Goal: Obtain resource: Obtain resource

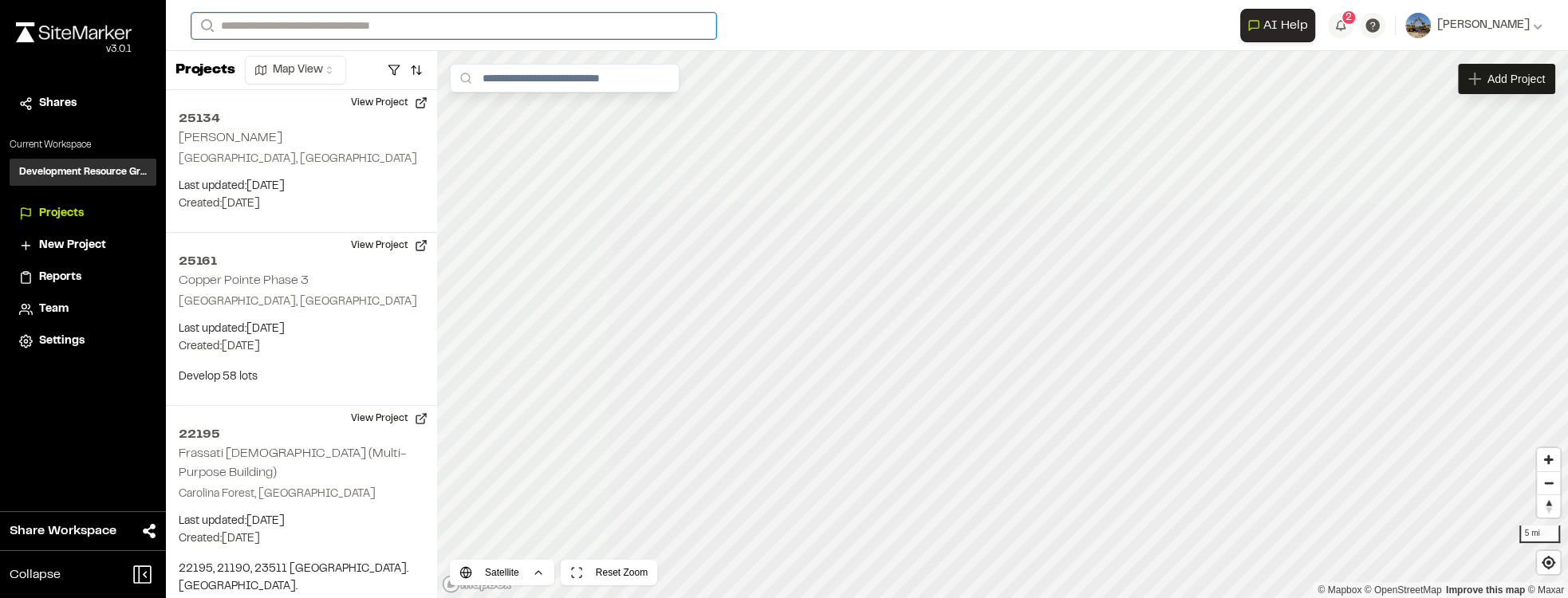
click at [336, 13] on input "Search" at bounding box center [454, 25] width 525 height 26
type input "*********"
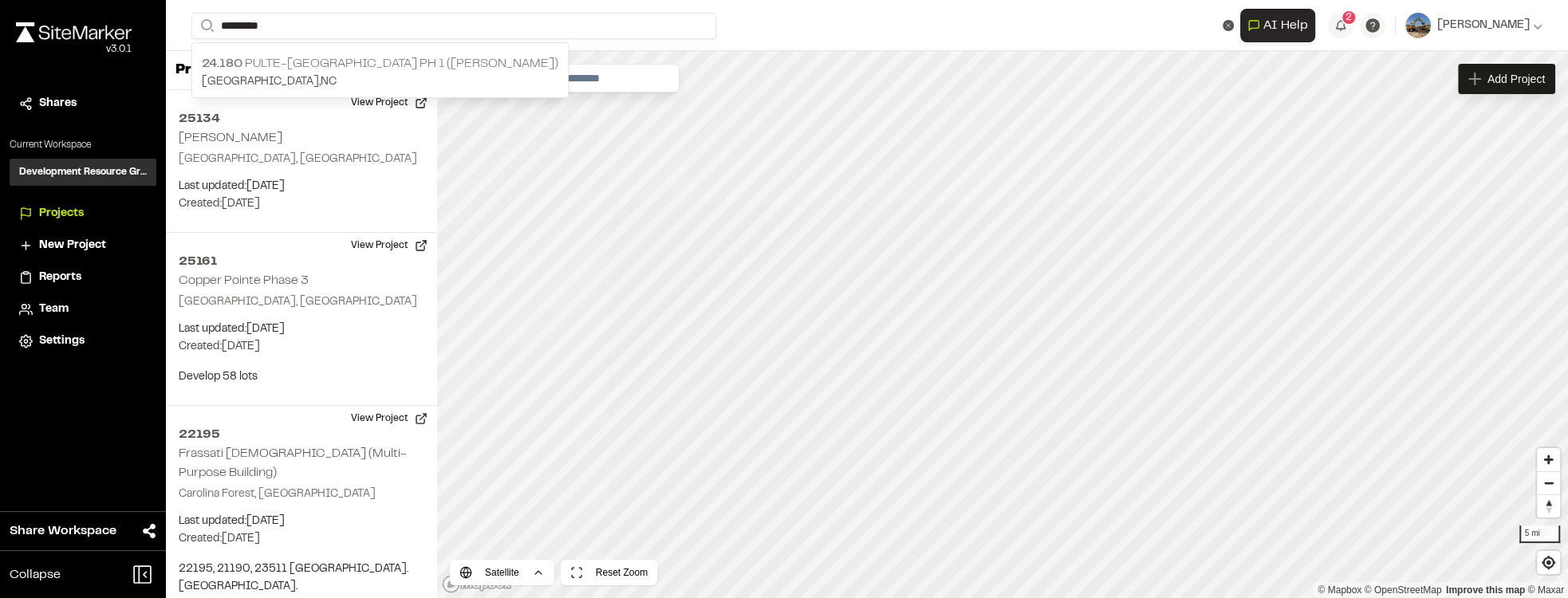
click at [455, 84] on p "[GEOGRAPHIC_DATA] , [GEOGRAPHIC_DATA]" at bounding box center [380, 81] width 356 height 18
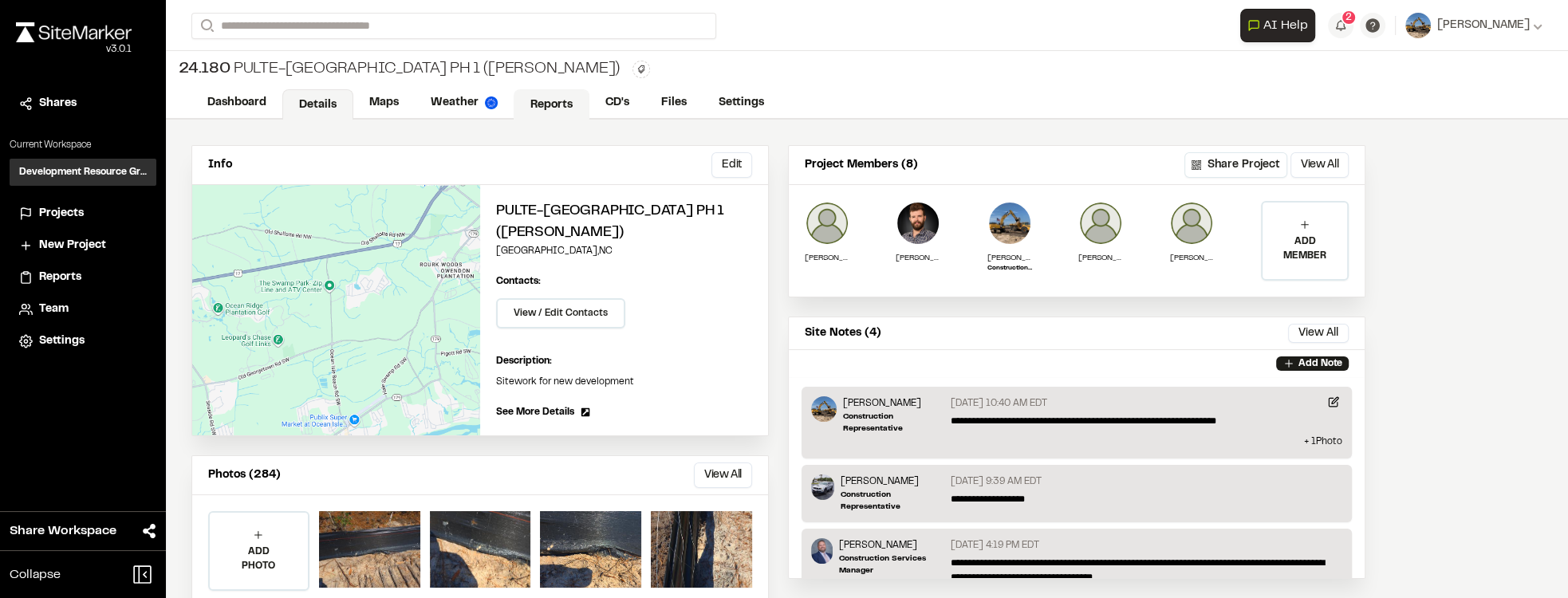
click at [554, 94] on link "Reports" at bounding box center [551, 104] width 76 height 31
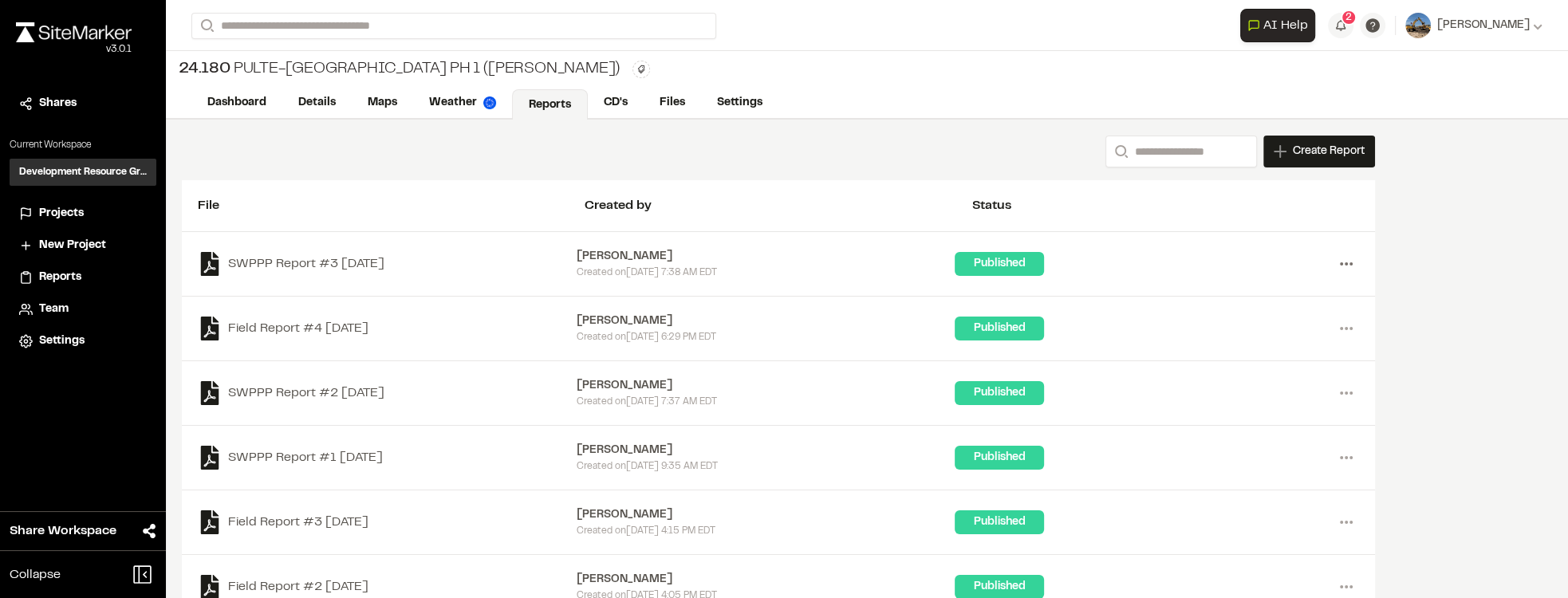
click at [1339, 266] on icon at bounding box center [1347, 264] width 25 height 25
click at [1252, 296] on link "View" at bounding box center [1289, 298] width 139 height 24
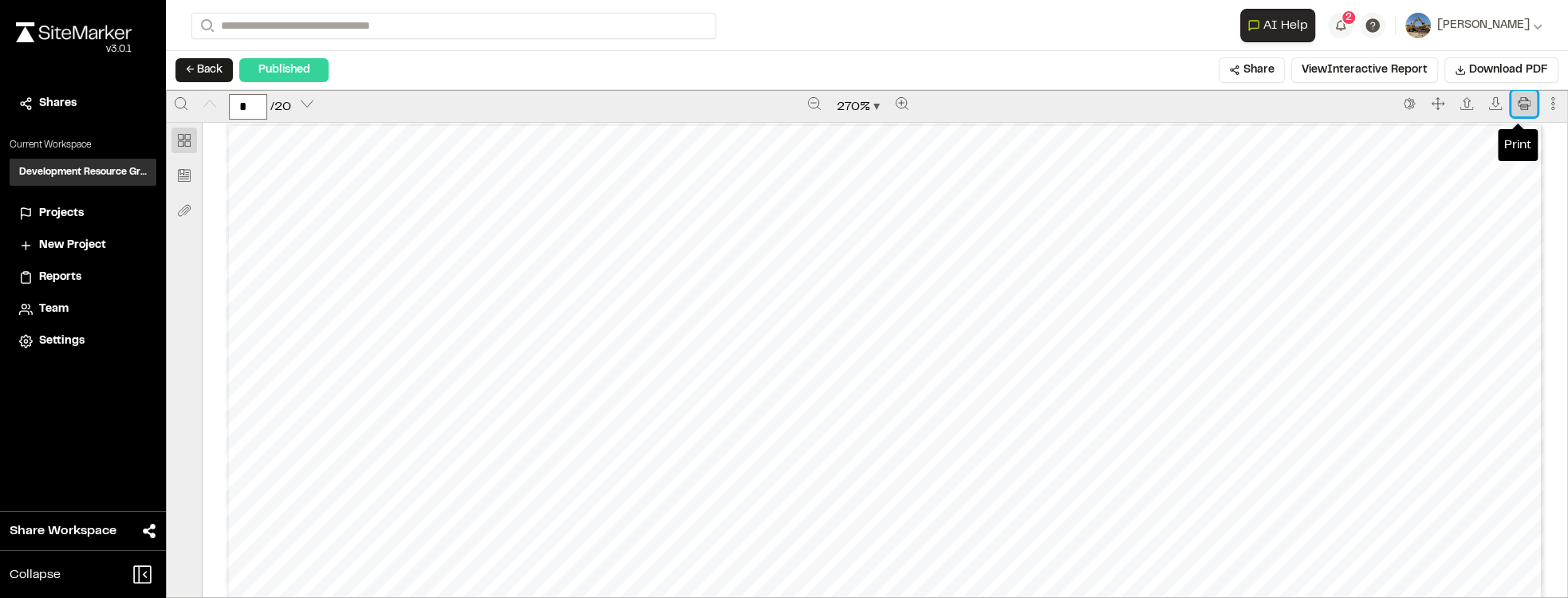
click at [1524, 106] on button "Print" at bounding box center [1525, 103] width 25 height 25
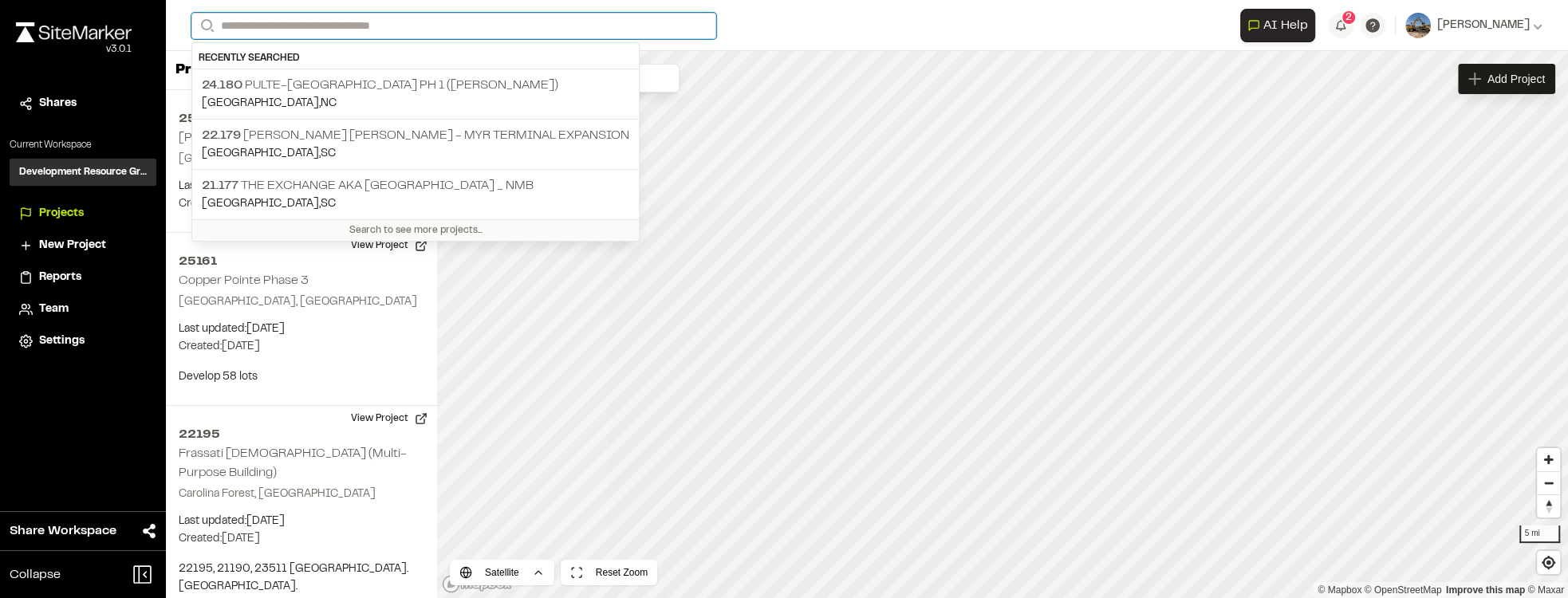
click at [339, 16] on input "Search" at bounding box center [454, 25] width 525 height 26
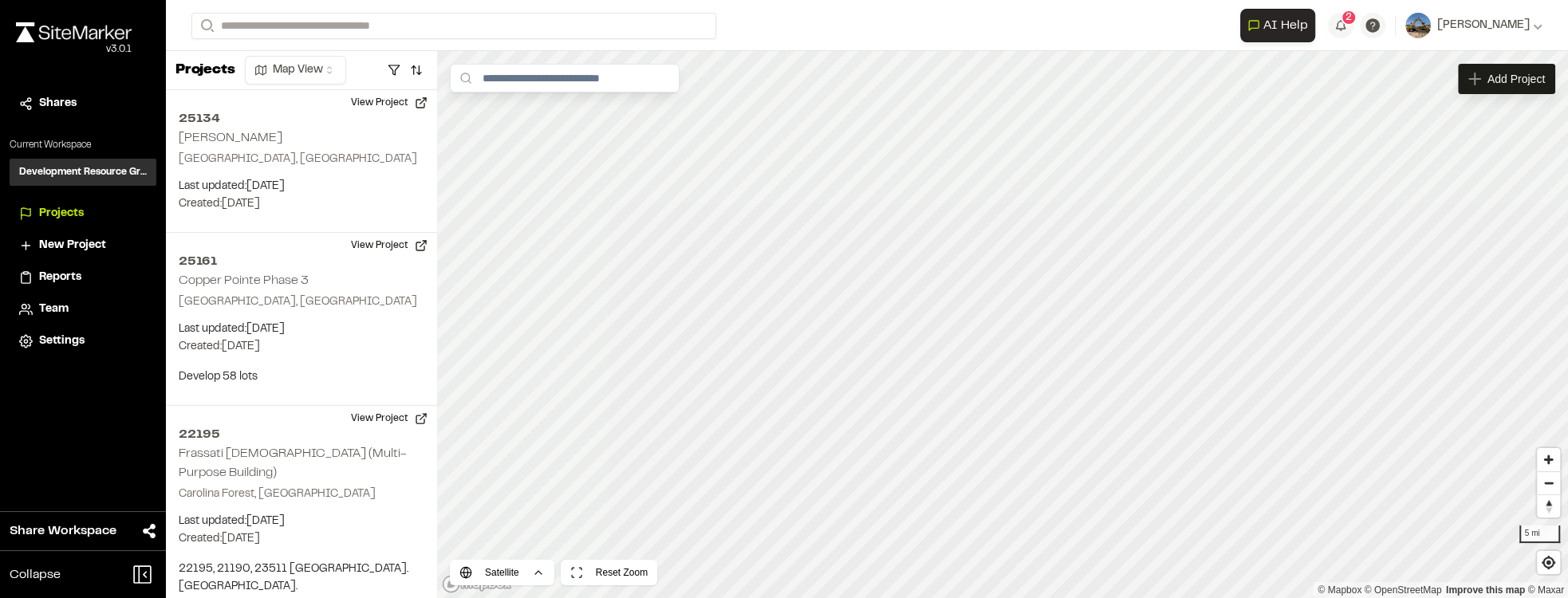
click at [352, 101] on p "[GEOGRAPHIC_DATA] , [GEOGRAPHIC_DATA]" at bounding box center [416, 103] width 428 height 18
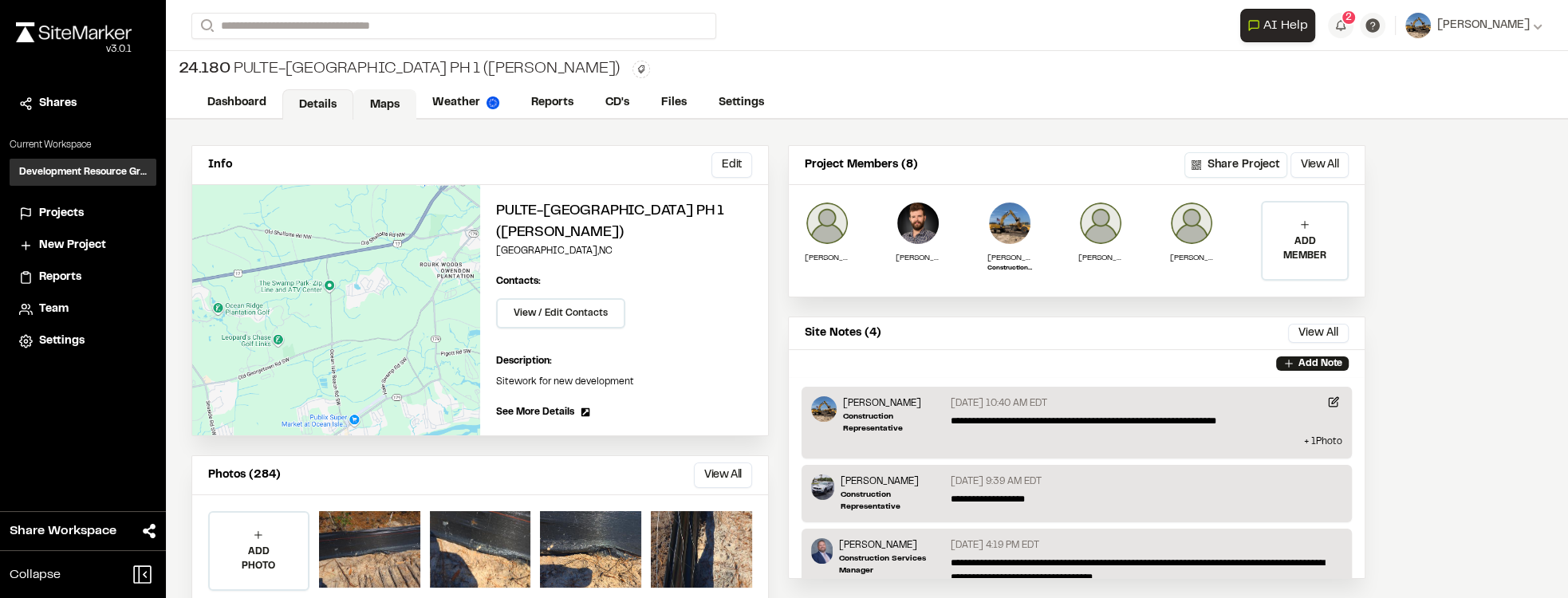
click at [375, 105] on link "Maps" at bounding box center [384, 104] width 63 height 31
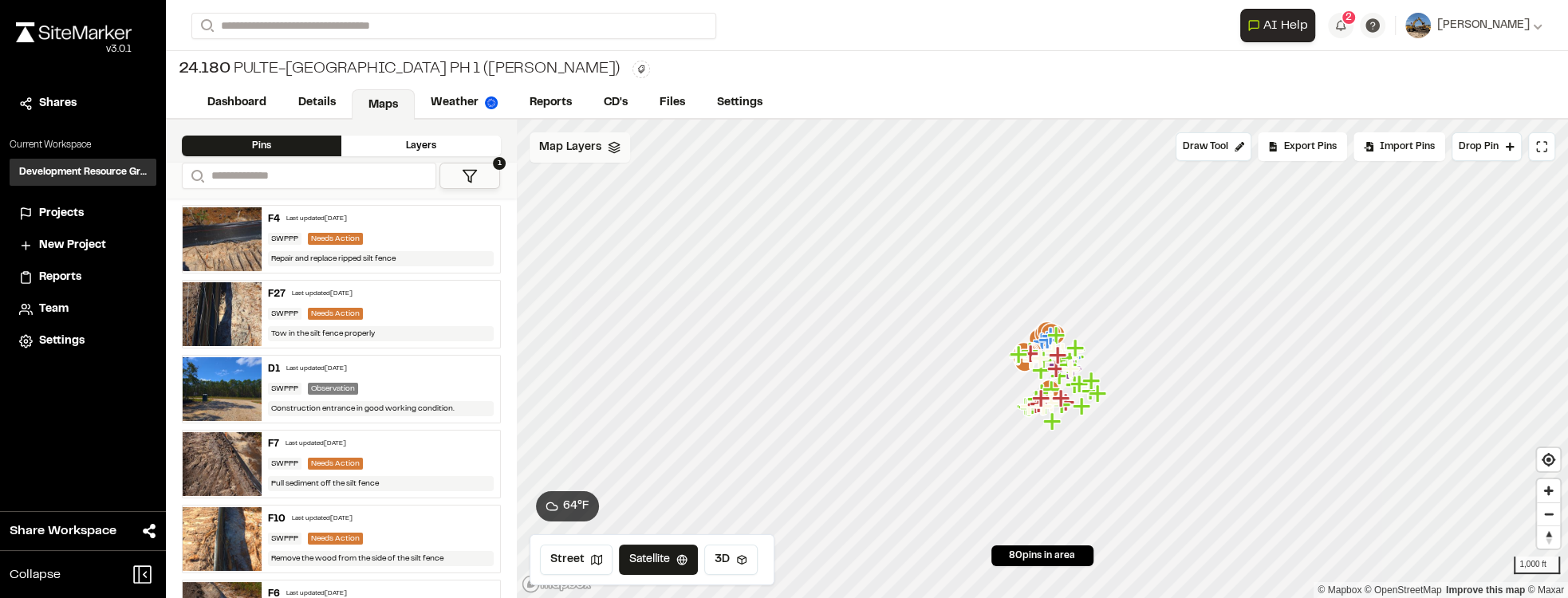
click at [619, 154] on div "Map Layers" at bounding box center [580, 148] width 100 height 31
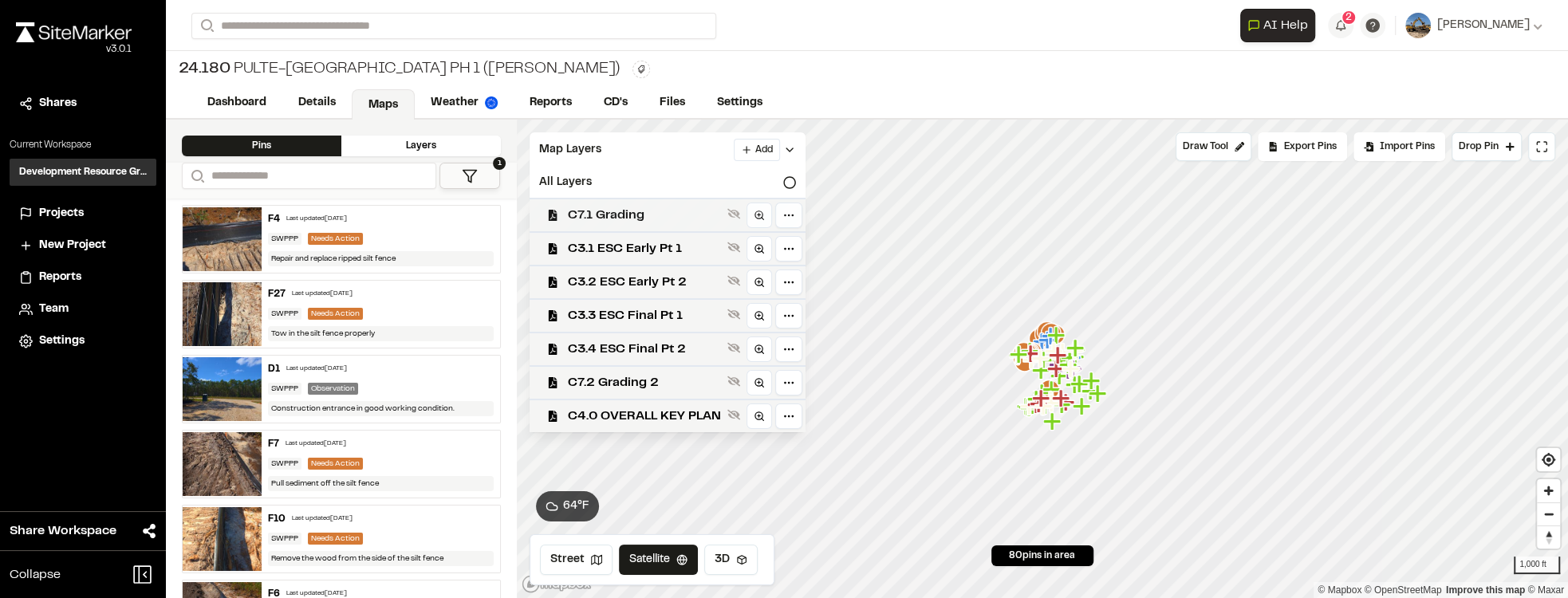
click at [676, 230] on div "C7.1 Grading" at bounding box center [661, 214] width 288 height 33
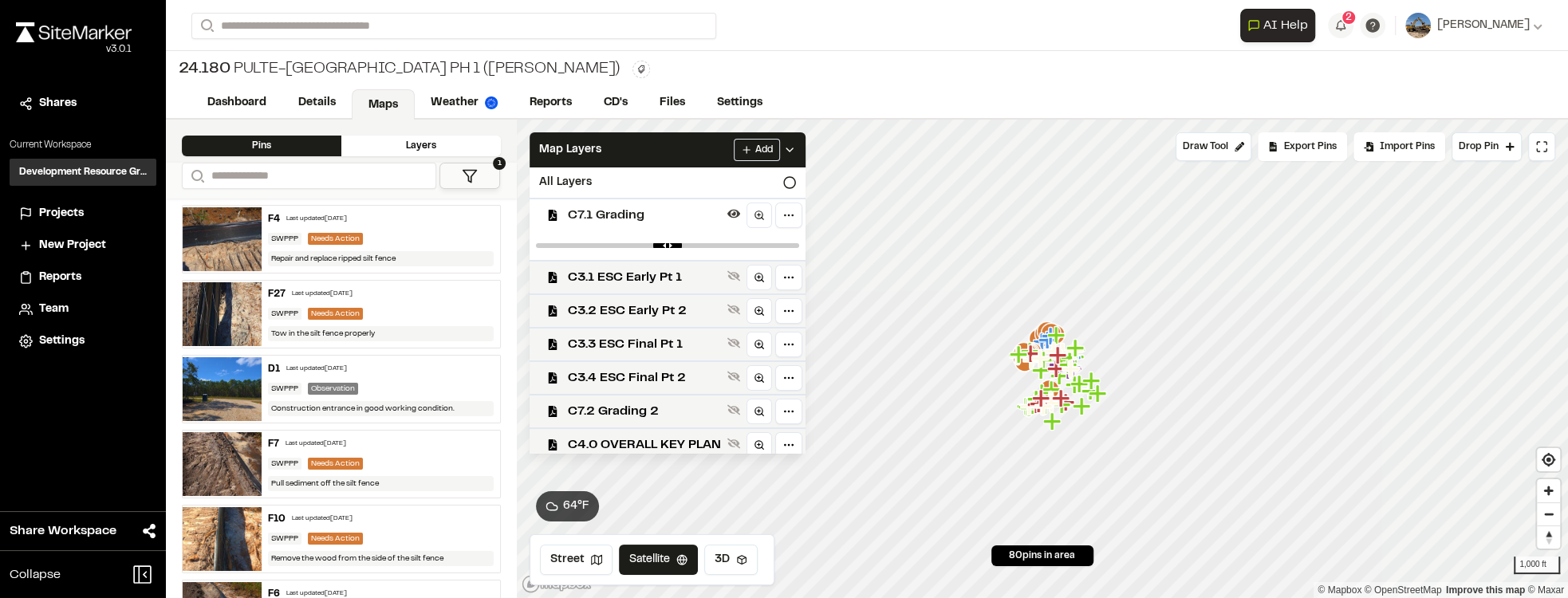
click at [703, 221] on span "C7.1 Grading" at bounding box center [644, 215] width 154 height 20
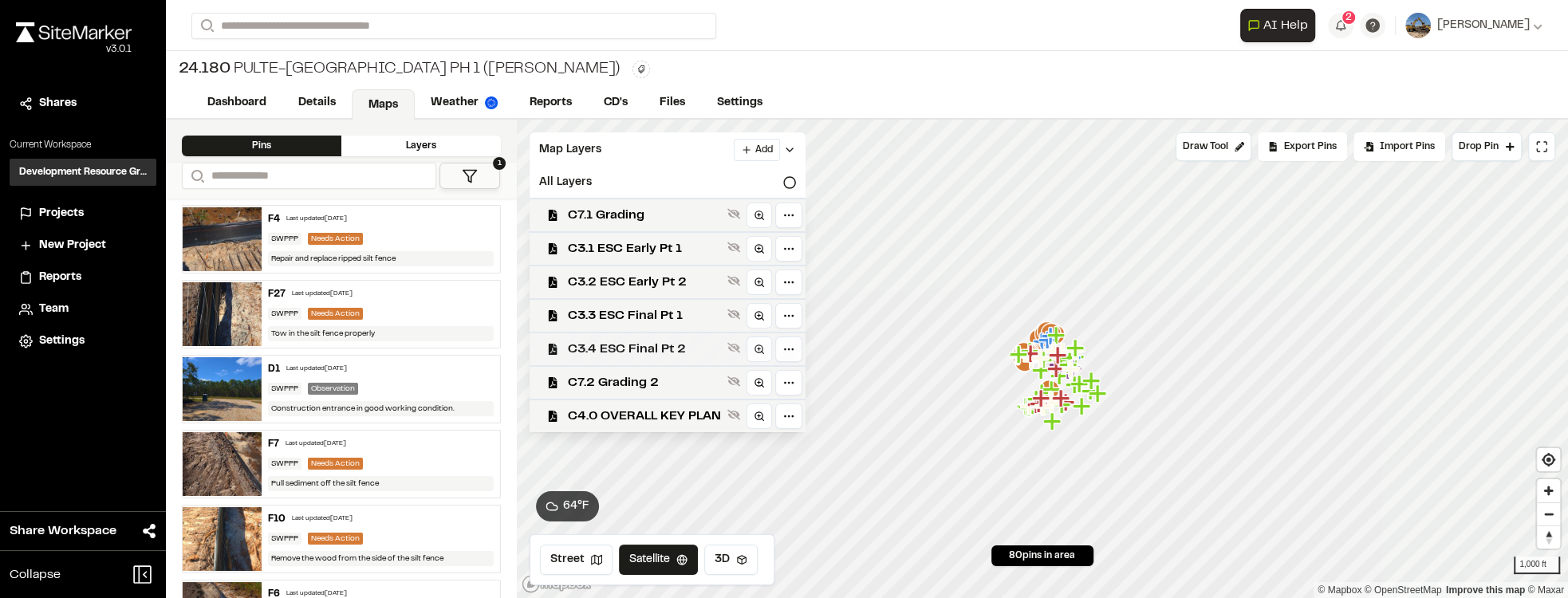
click at [693, 339] on span "C3.4 ESC Final Pt 2" at bounding box center [644, 349] width 154 height 20
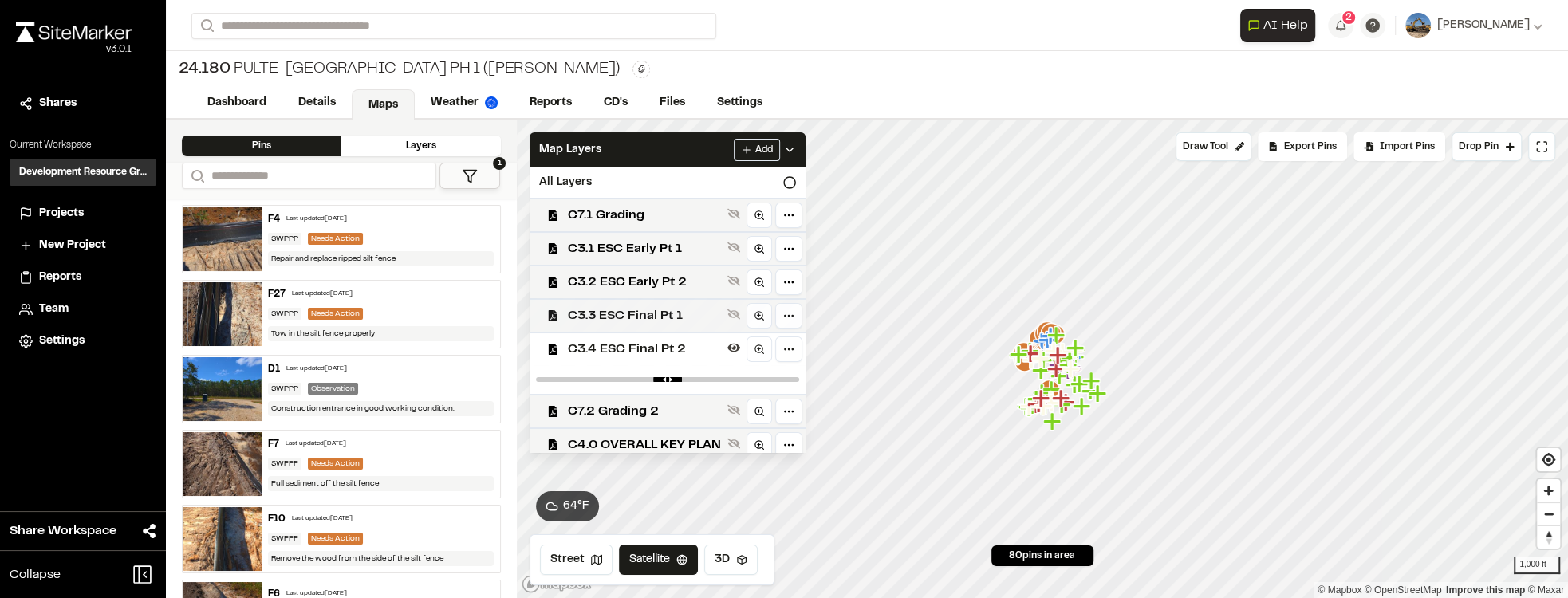
click at [694, 313] on span "C3.3 ESC Final Pt 1" at bounding box center [644, 316] width 154 height 20
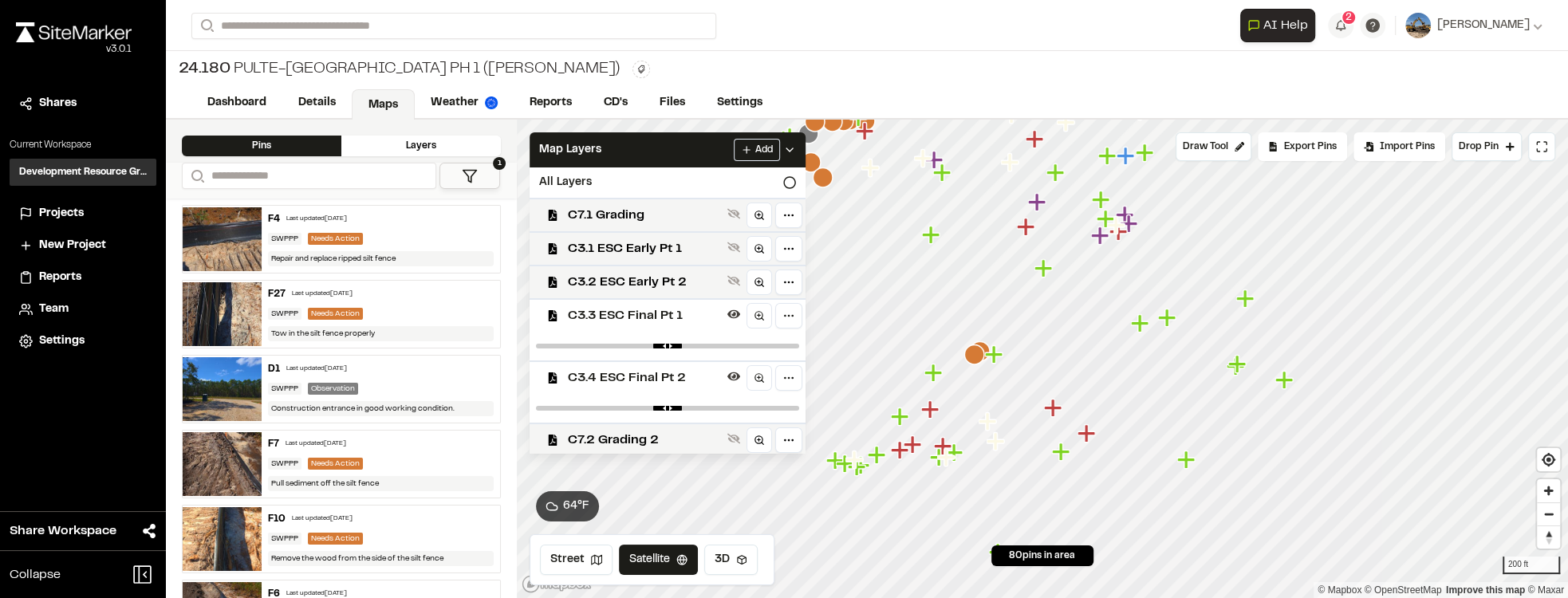
click at [1179, 460] on icon "Map marker" at bounding box center [1185, 459] width 18 height 18
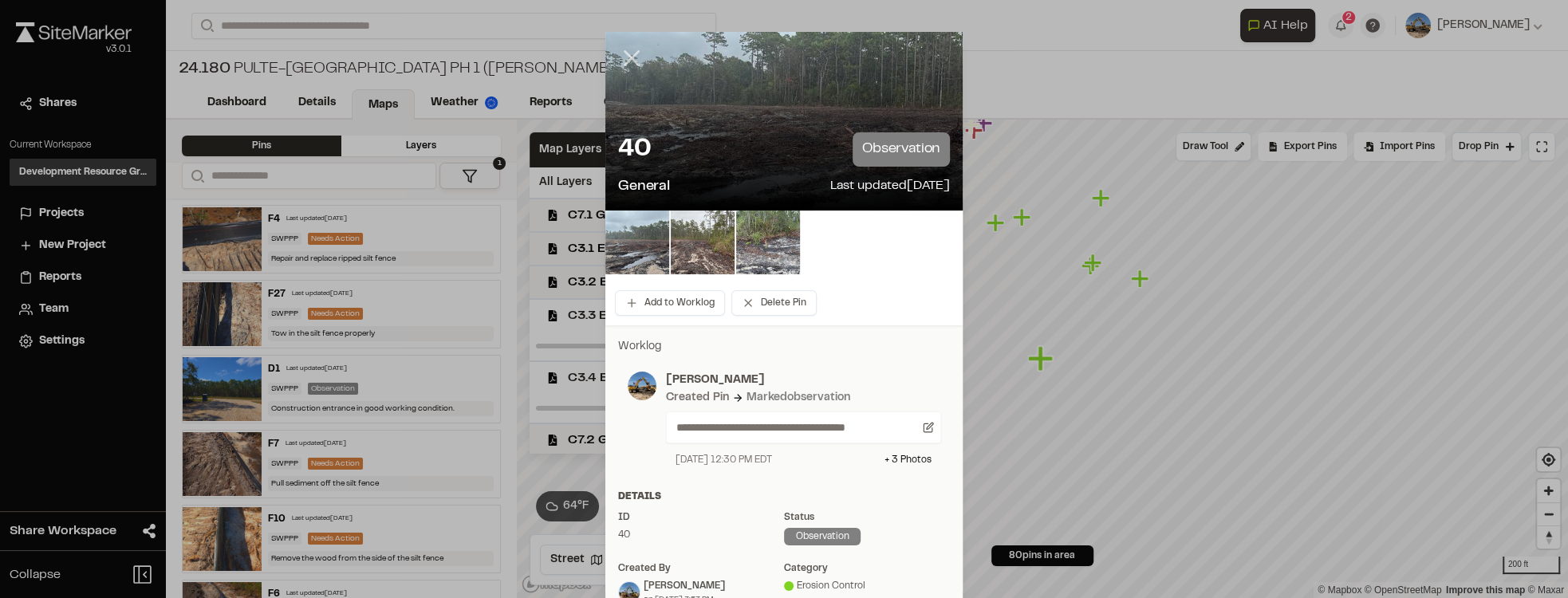
click at [626, 54] on icon at bounding box center [632, 59] width 27 height 27
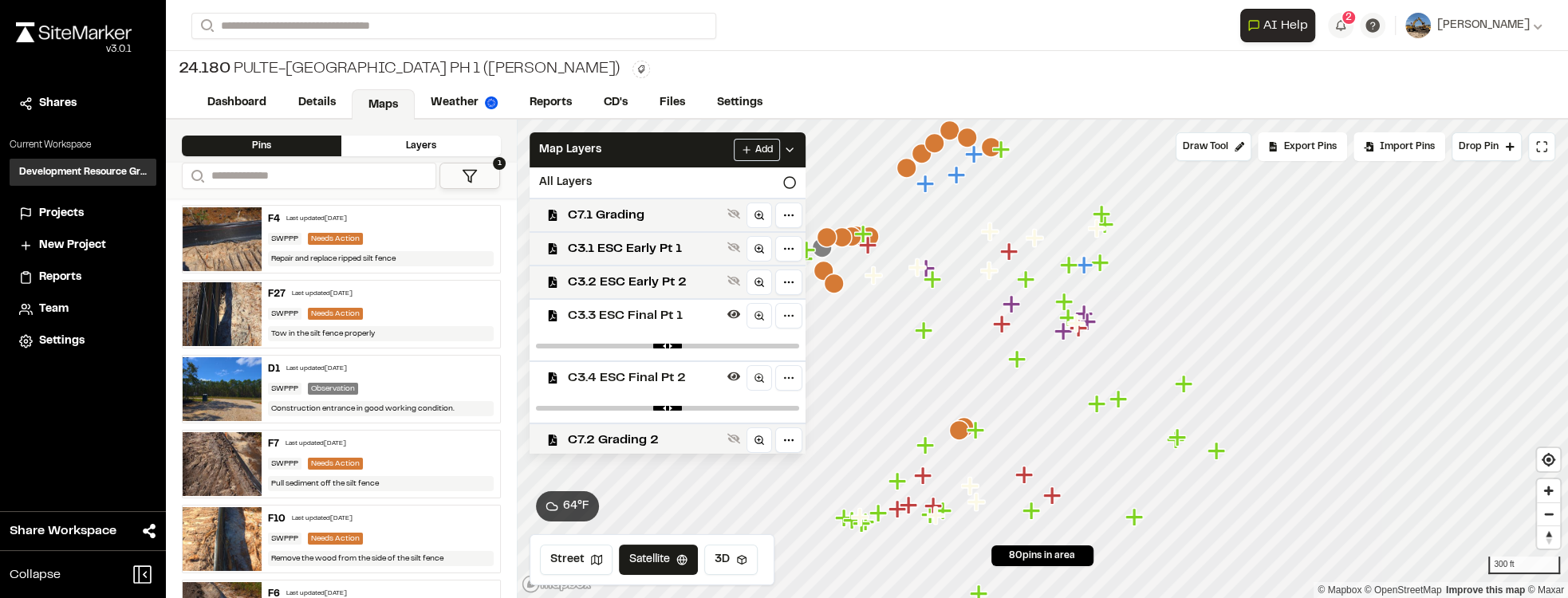
click at [907, 166] on icon "Map marker" at bounding box center [907, 168] width 20 height 20
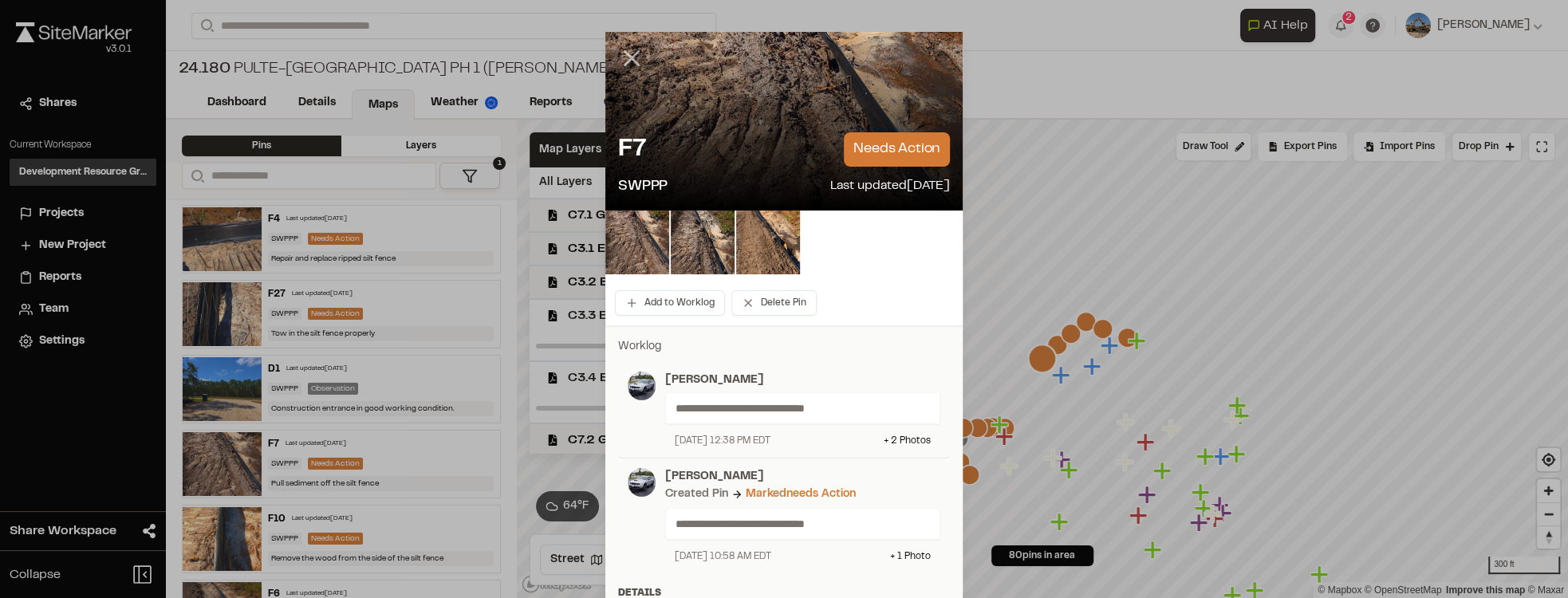
click at [633, 59] on icon at bounding box center [632, 59] width 27 height 27
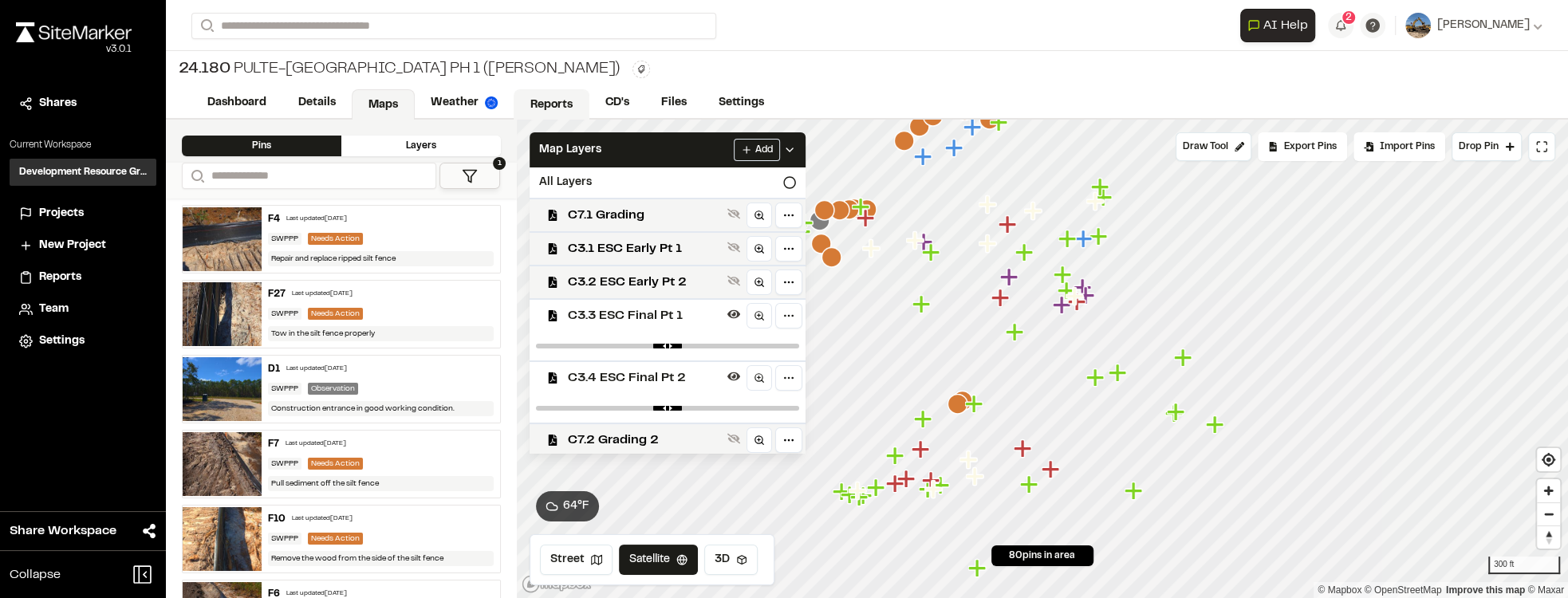
click at [558, 103] on link "Reports" at bounding box center [551, 104] width 76 height 31
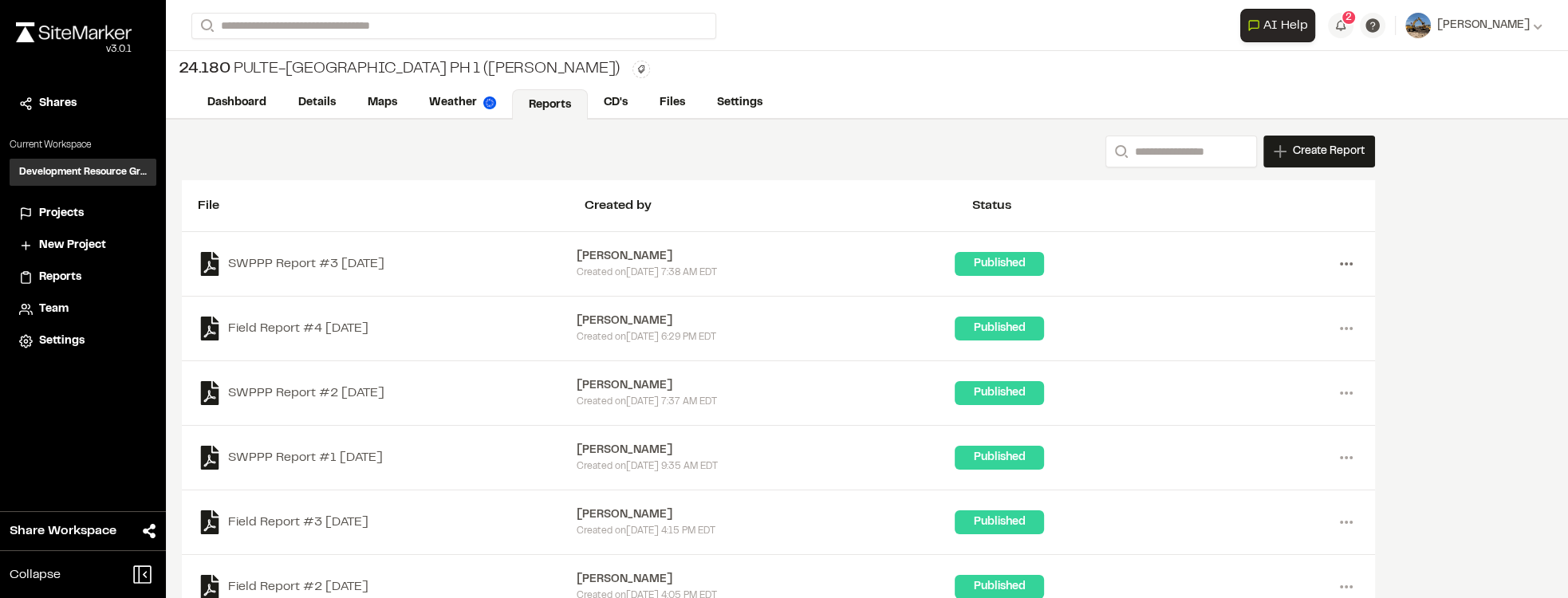
click at [1343, 261] on icon at bounding box center [1347, 264] width 25 height 25
click at [1257, 292] on link "View" at bounding box center [1289, 298] width 139 height 24
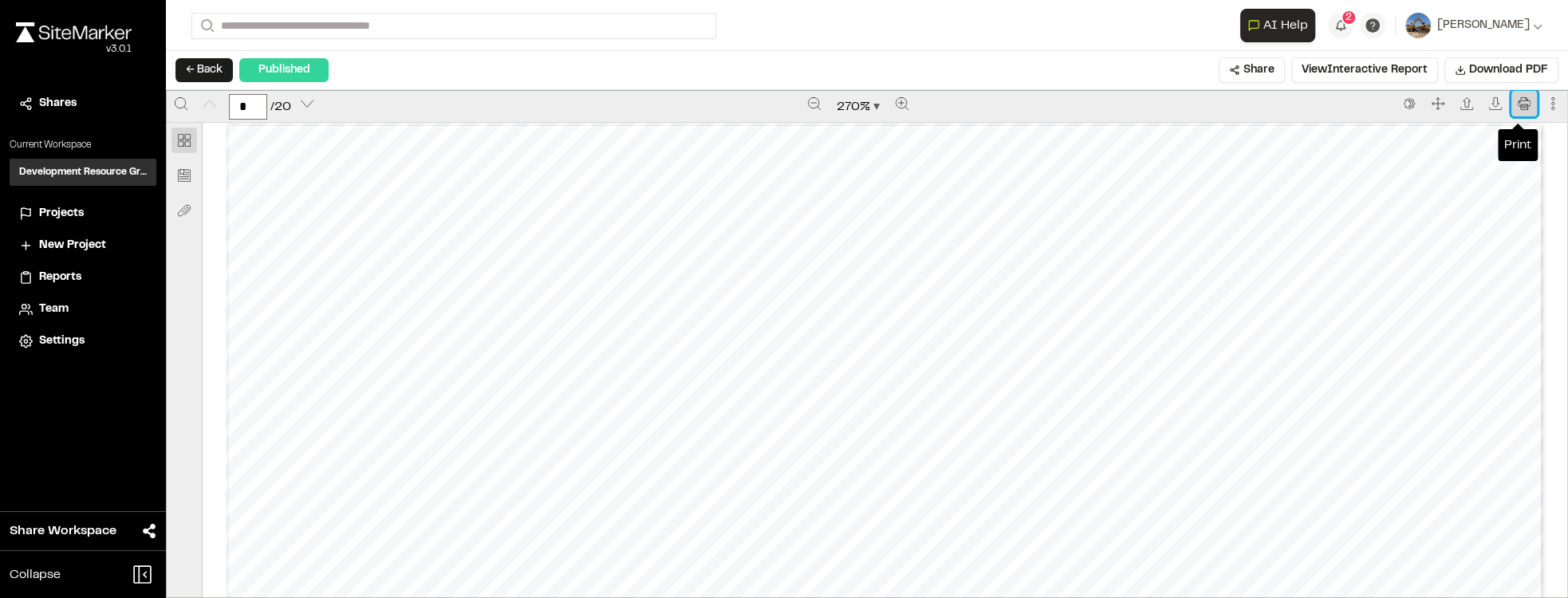
click at [1518, 102] on icon "Print" at bounding box center [1524, 103] width 12 height 12
click at [1240, 68] on icon at bounding box center [1235, 70] width 11 height 11
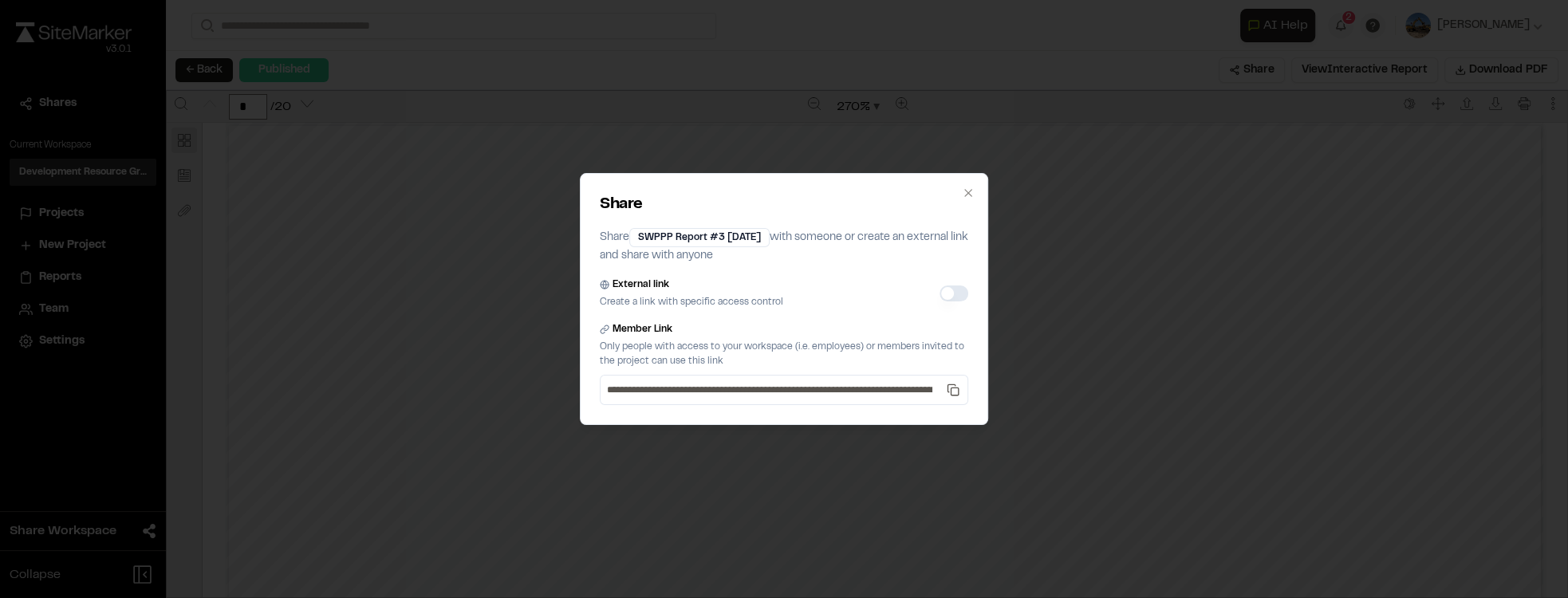
click at [951, 294] on button "External link" at bounding box center [954, 293] width 29 height 16
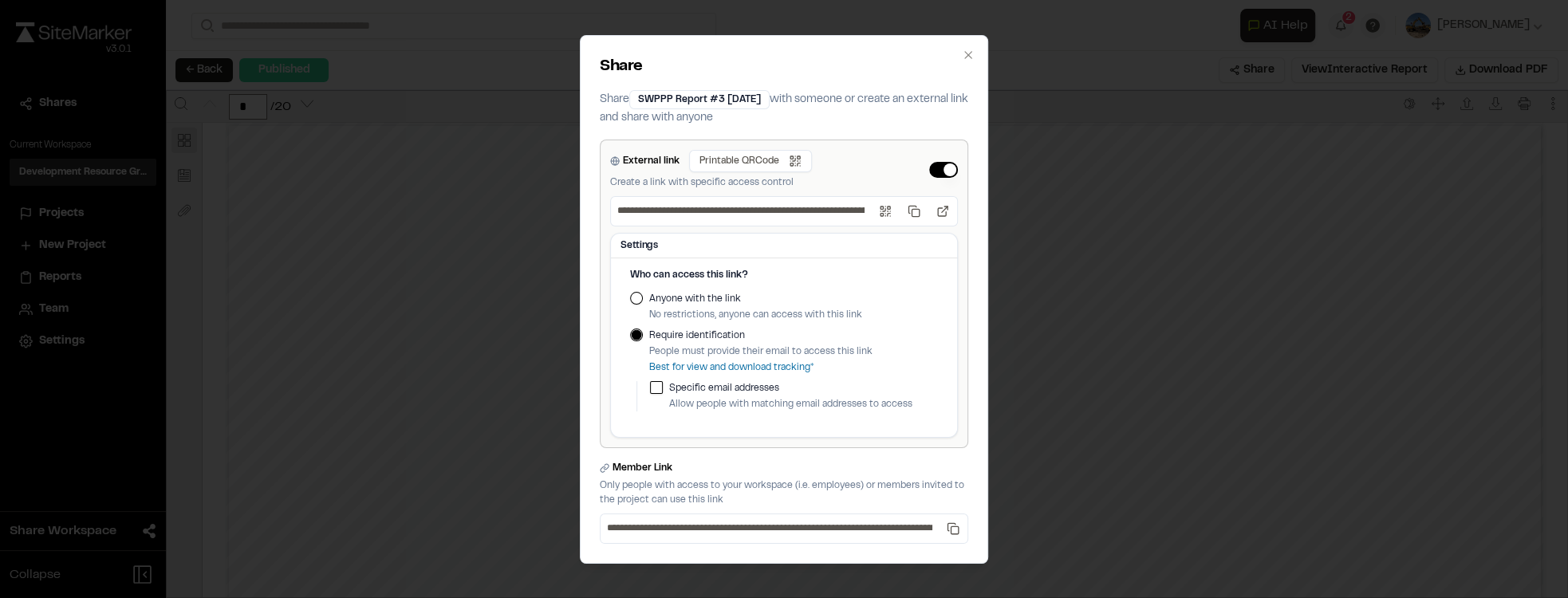
click at [632, 293] on button "Anyone with the link" at bounding box center [636, 298] width 13 height 13
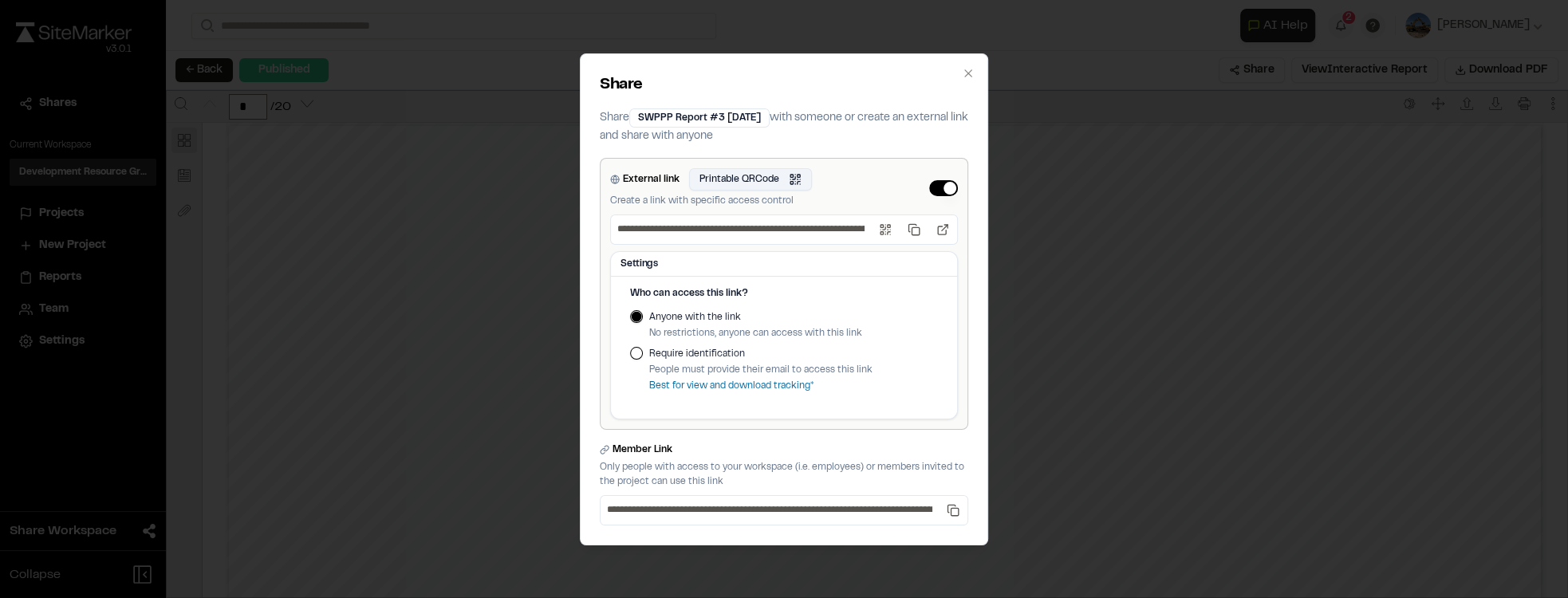
click at [773, 180] on button "Printable QRCode Open QR code" at bounding box center [750, 179] width 123 height 22
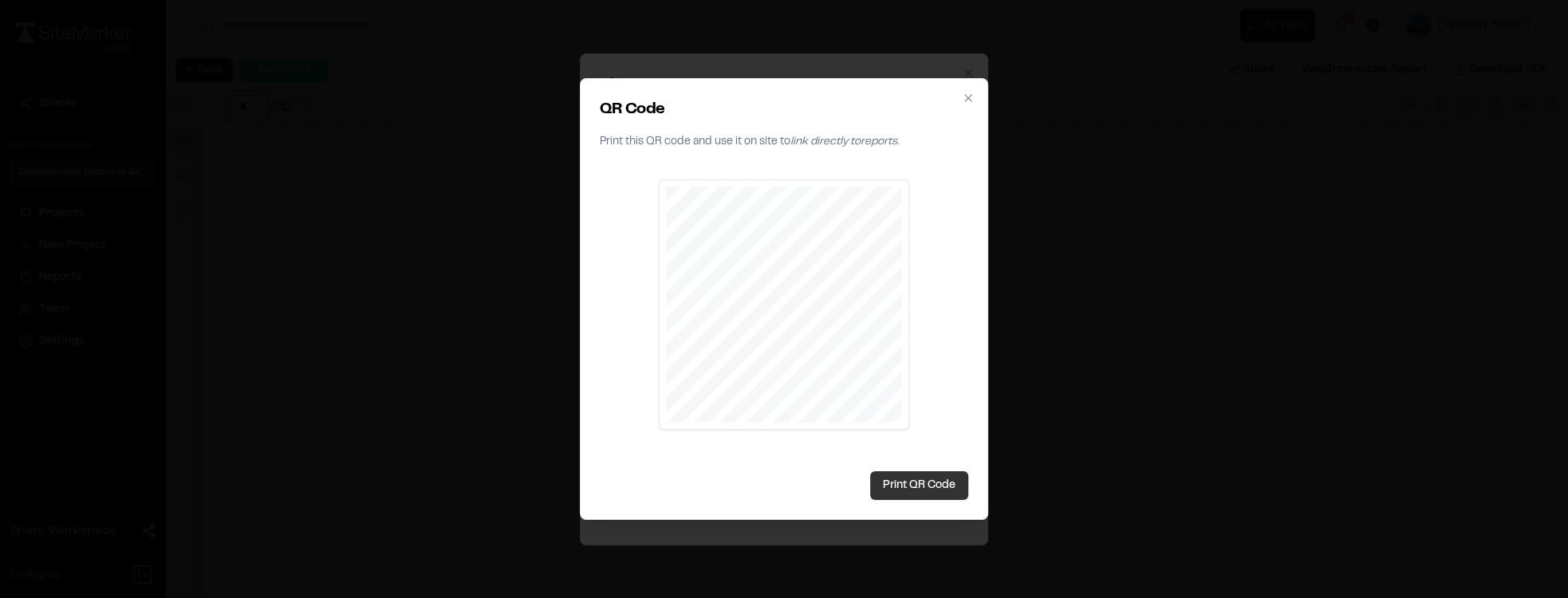
click at [928, 483] on button "Print QR Code" at bounding box center [920, 486] width 98 height 29
click at [972, 98] on icon "button" at bounding box center [968, 98] width 13 height 13
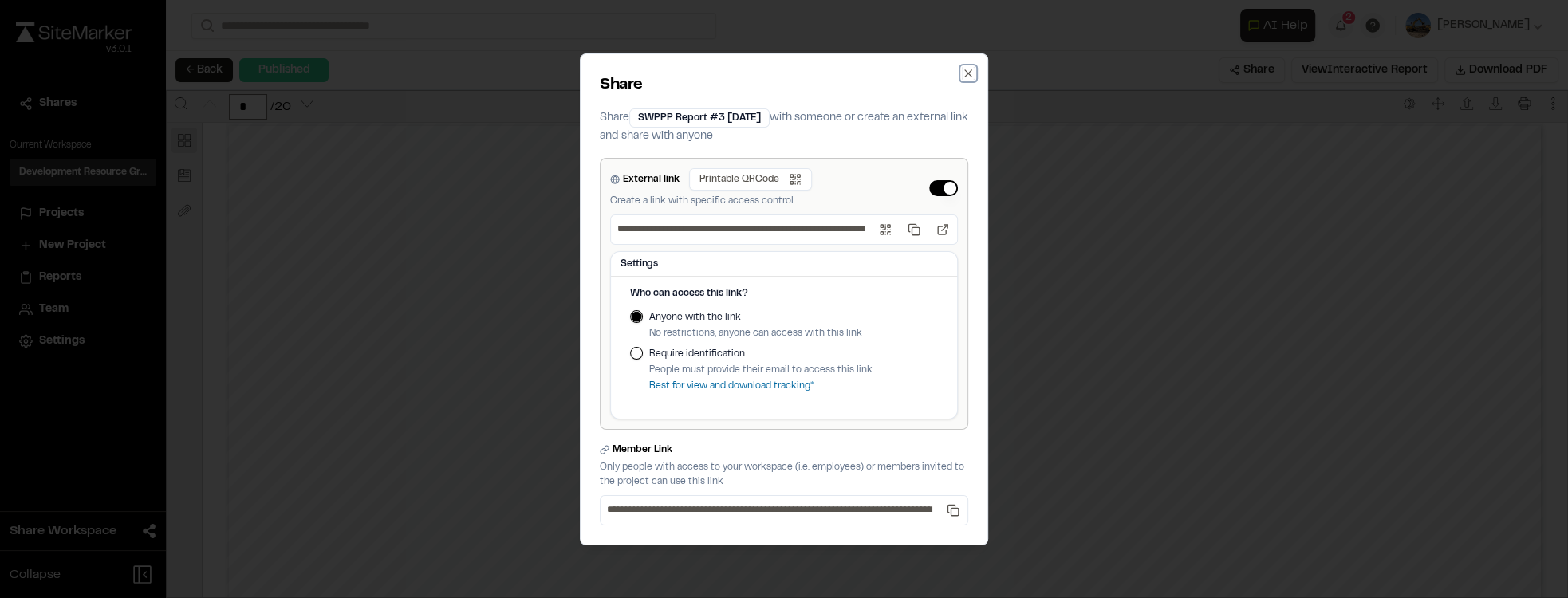
click at [968, 74] on icon "button" at bounding box center [968, 73] width 7 height 7
